Goal: Information Seeking & Learning: Learn about a topic

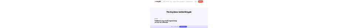
scroll to position [428, 0]
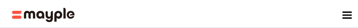
click at [263, 17] on div "Platform Mayple platform Platform Overview Platform Overview How Mayple works D…" at bounding box center [182, 15] width 353 height 22
drag, startPoint x: 77, startPoint y: 12, endPoint x: 51, endPoint y: 13, distance: 25.2
click at [51, 13] on div "Platform Mayple platform Platform Overview Platform Overview How Mayple works D…" at bounding box center [182, 15] width 353 height 22
drag, startPoint x: 80, startPoint y: 8, endPoint x: 76, endPoint y: 7, distance: 3.8
click at [76, 7] on div "Platform Mayple platform Platform Overview Platform Overview How Mayple works D…" at bounding box center [182, 15] width 353 height 22
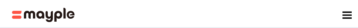
click at [74, 9] on img "home" at bounding box center [43, 15] width 63 height 14
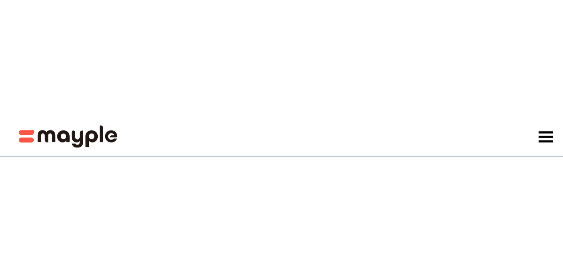
scroll to position [333, 0]
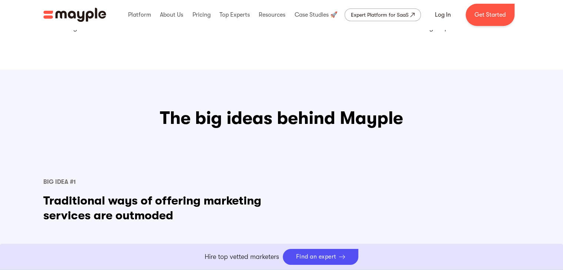
drag, startPoint x: 108, startPoint y: 12, endPoint x: 84, endPoint y: 11, distance: 23.7
click at [83, 11] on div "Platform Mayple platform Platform Overview Platform Overview How Mayple works D…" at bounding box center [281, 15] width 489 height 22
drag, startPoint x: 113, startPoint y: 9, endPoint x: 108, endPoint y: 9, distance: 4.8
click at [108, 9] on div "Platform Mayple platform Platform Overview Platform Overview How Mayple works D…" at bounding box center [281, 15] width 489 height 22
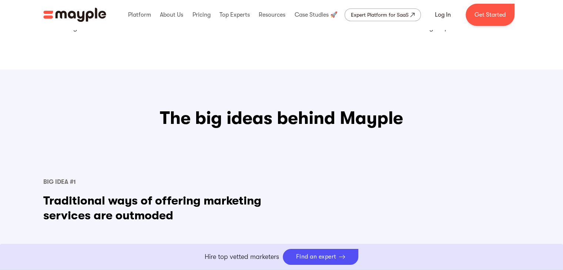
drag, startPoint x: 112, startPoint y: 4, endPoint x: 64, endPoint y: 8, distance: 48.3
click at [73, 8] on div "Platform Mayple platform Platform Overview Platform Overview How Mayple works D…" at bounding box center [281, 15] width 489 height 22
drag, startPoint x: 48, startPoint y: 4, endPoint x: 97, endPoint y: 14, distance: 50.1
click at [97, 14] on div "Platform Mayple platform Platform Overview Platform Overview How Mayple works D…" at bounding box center [281, 15] width 489 height 22
drag, startPoint x: 94, startPoint y: 14, endPoint x: 71, endPoint y: 108, distance: 96.7
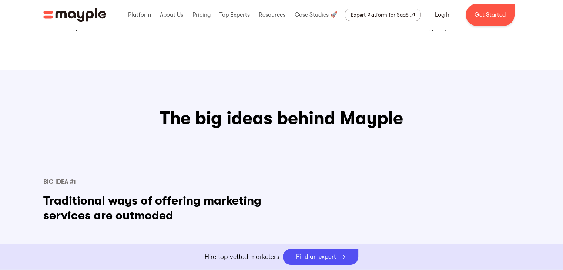
click at [71, 108] on h3 "The big ideas behind Mayple" at bounding box center [281, 119] width 477 height 24
drag, startPoint x: 52, startPoint y: 7, endPoint x: 92, endPoint y: 16, distance: 41.0
click at [92, 16] on div "Platform Mayple platform Platform Overview Platform Overview How Mayple works D…" at bounding box center [281, 15] width 489 height 22
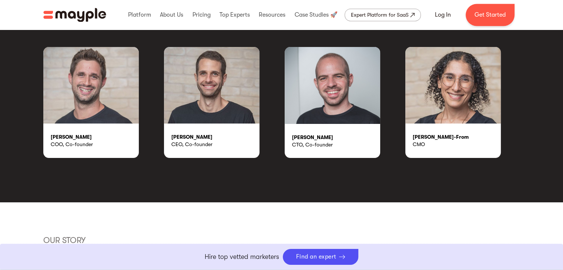
scroll to position [1296, 0]
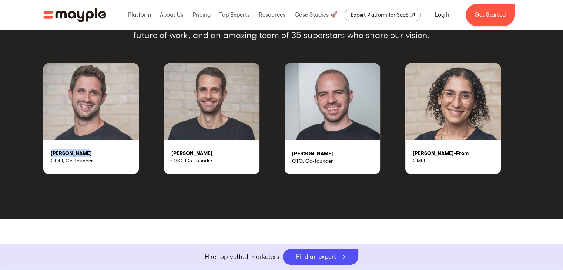
drag, startPoint x: 87, startPoint y: 151, endPoint x: 50, endPoint y: 152, distance: 37.4
click at [50, 152] on div "[PERSON_NAME], Co-founder" at bounding box center [91, 157] width 96 height 34
copy div "[PERSON_NAME]"
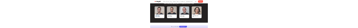
scroll to position [1560, 0]
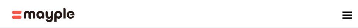
click at [244, 21] on div "Platform Mayple platform Platform Overview Platform Overview How Mayple works D…" at bounding box center [182, 15] width 353 height 22
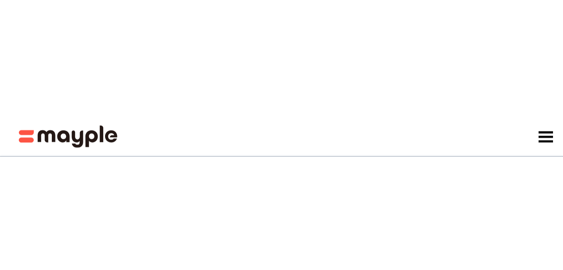
scroll to position [1296, 0]
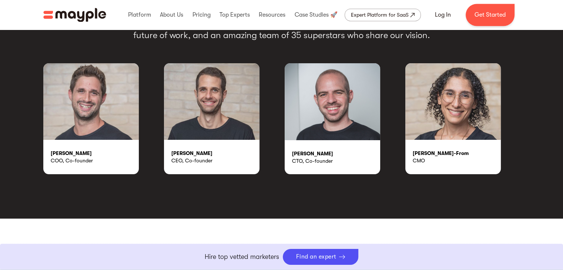
drag, startPoint x: 108, startPoint y: 10, endPoint x: 80, endPoint y: 11, distance: 27.4
click at [74, 13] on div "Platform Mayple platform Platform Overview Platform Overview How Mayple works D…" at bounding box center [281, 15] width 489 height 22
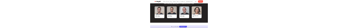
scroll to position [1560, 0]
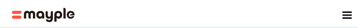
click at [235, 9] on div "Platform Mayple platform Platform Overview Platform Overview How Mayple works D…" at bounding box center [182, 15] width 353 height 22
click at [253, 11] on div "Platform Mayple platform Platform Overview Platform Overview How Mayple works D…" at bounding box center [182, 15] width 353 height 22
click at [268, 15] on div "Platform Mayple platform Platform Overview Platform Overview How Mayple works D…" at bounding box center [182, 15] width 353 height 22
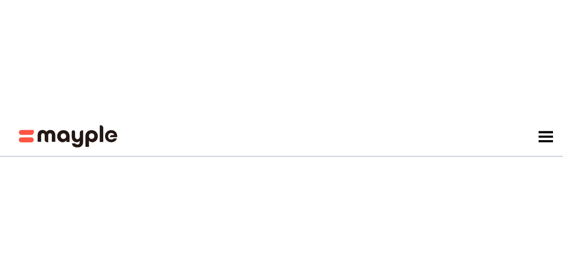
scroll to position [1432, 0]
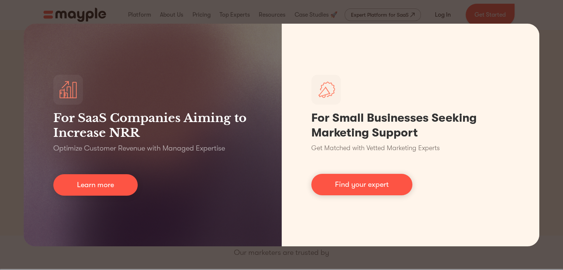
drag, startPoint x: 53, startPoint y: 10, endPoint x: 65, endPoint y: 8, distance: 12.1
click at [73, 11] on div "For SaaS Companies Aiming to Increase NRR Optimize Customer Revenue with Manage…" at bounding box center [281, 135] width 563 height 270
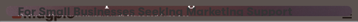
click at [281, 0] on div "For SaaS Companies Aiming to Increase NRR Optimize Customer Revenue with Manage…" at bounding box center [179, 11] width 358 height 22
